Goal: Complete application form: Complete application form

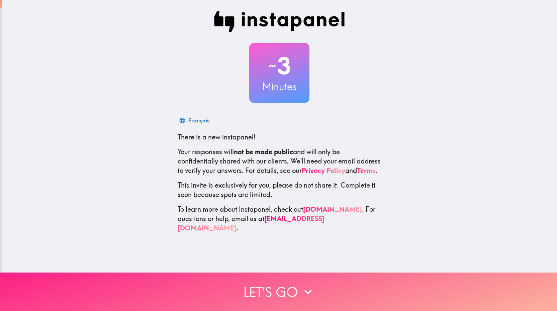
click at [218, 288] on button "Let's go" at bounding box center [278, 292] width 557 height 38
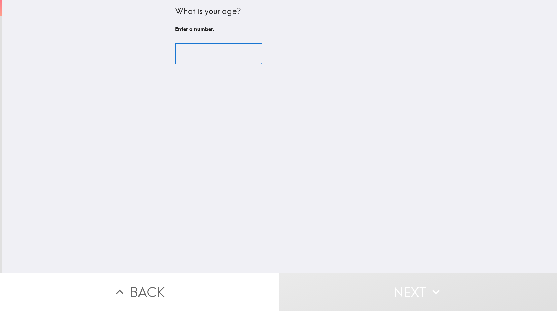
click at [198, 57] on input "number" at bounding box center [218, 53] width 87 height 21
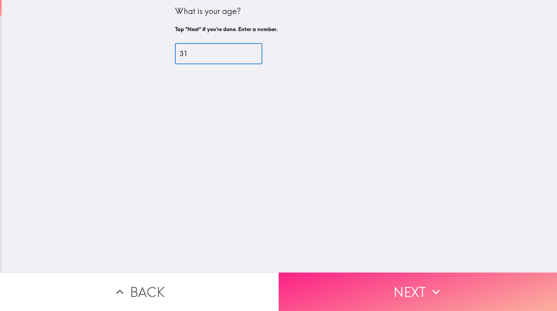
type input "31"
click at [310, 290] on button "Next" at bounding box center [418, 292] width 279 height 38
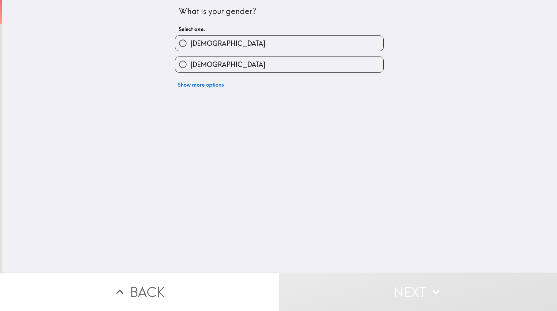
click at [261, 64] on label "[DEMOGRAPHIC_DATA]" at bounding box center [279, 64] width 208 height 15
click at [190, 64] on input "[DEMOGRAPHIC_DATA]" at bounding box center [182, 64] width 15 height 15
radio input "true"
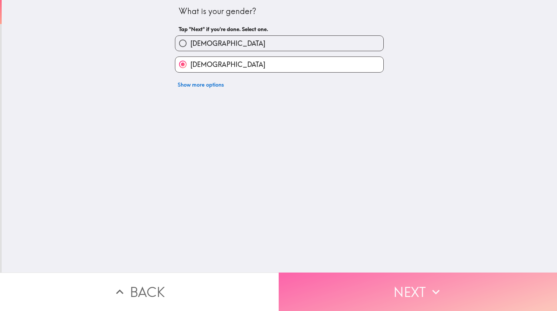
click at [302, 290] on button "Next" at bounding box center [418, 292] width 279 height 38
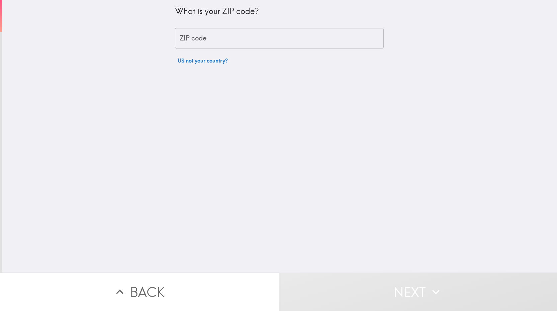
click at [298, 39] on input "ZIP code" at bounding box center [279, 38] width 209 height 21
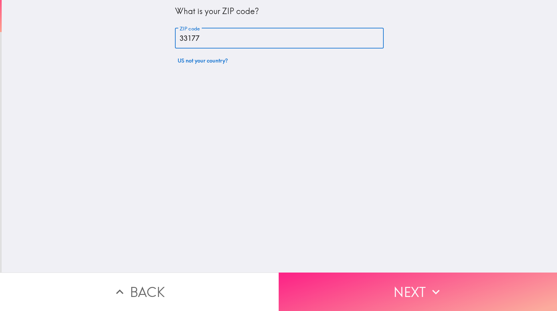
type input "33177"
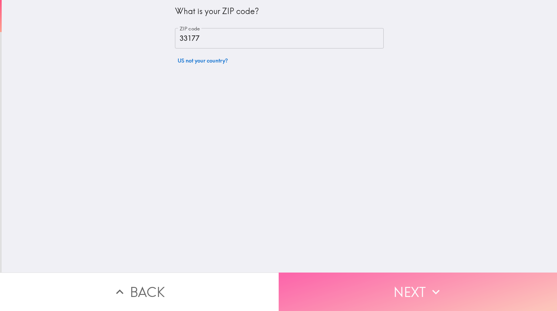
click at [310, 299] on button "Next" at bounding box center [418, 292] width 279 height 38
